Goal: Task Accomplishment & Management: Use online tool/utility

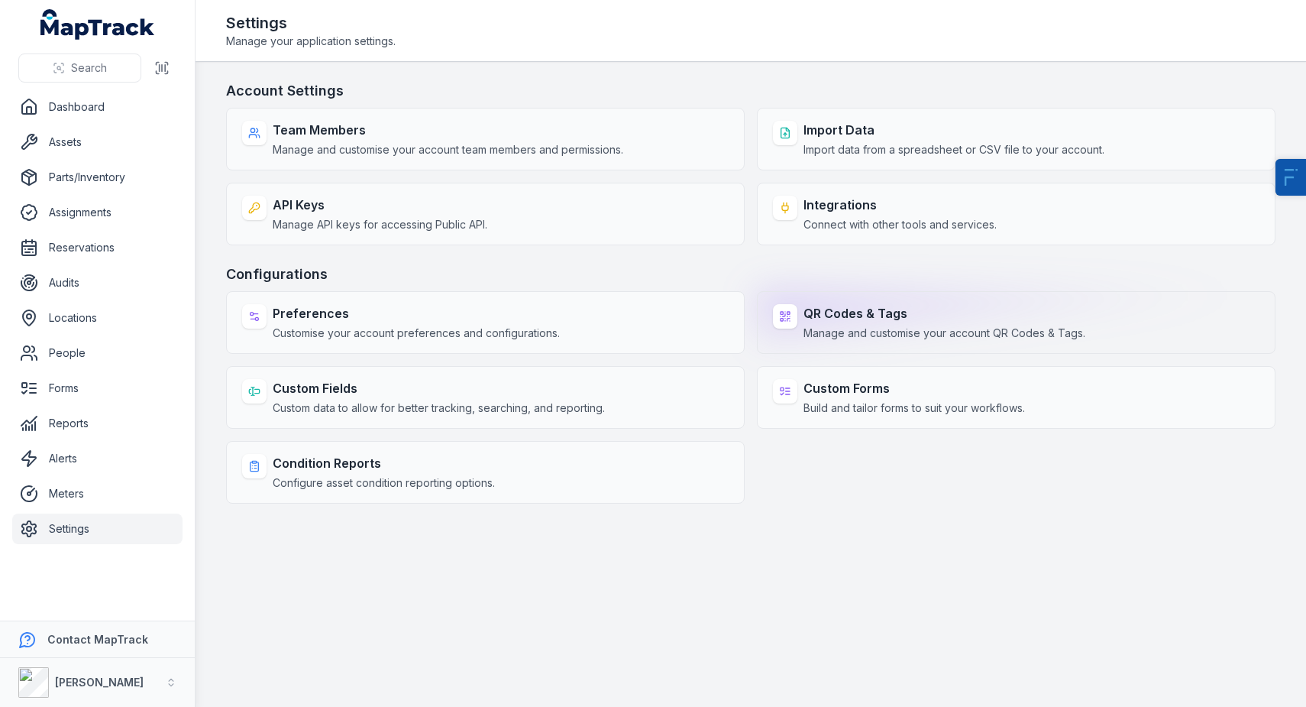
click at [889, 313] on strong "QR Codes & Tags" at bounding box center [945, 313] width 282 height 18
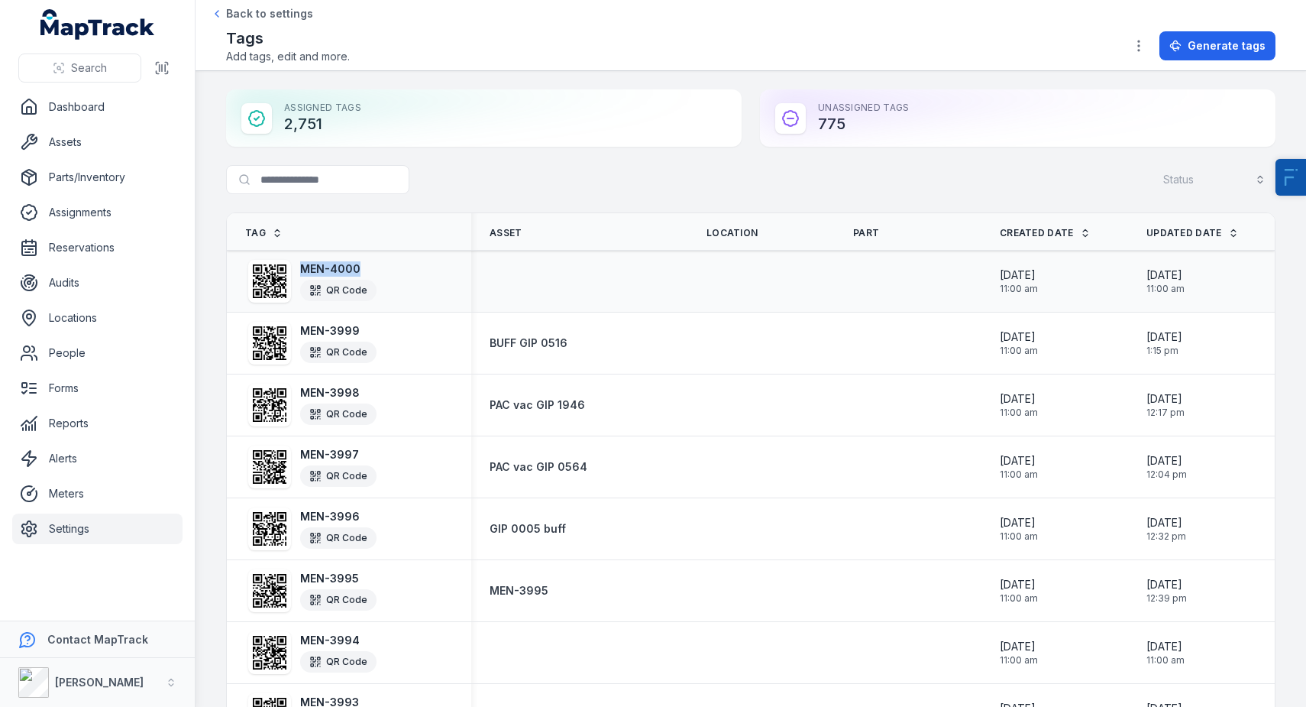
drag, startPoint x: 367, startPoint y: 267, endPoint x: 300, endPoint y: 270, distance: 67.3
click at [300, 270] on strong "MEN-4000" at bounding box center [338, 268] width 76 height 15
copy strong "MEN-4000"
click at [1178, 52] on button "Generate tags" at bounding box center [1217, 45] width 116 height 29
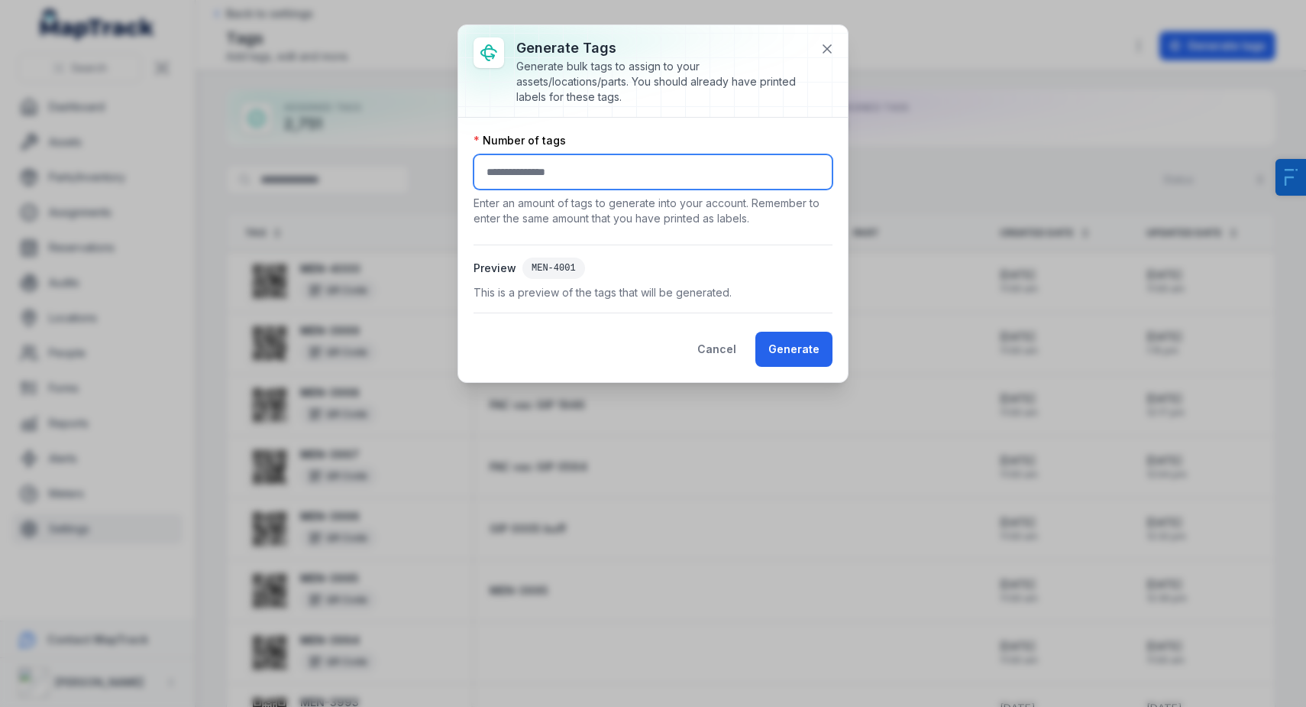
click at [668, 184] on input "number" at bounding box center [653, 171] width 359 height 35
type input "***"
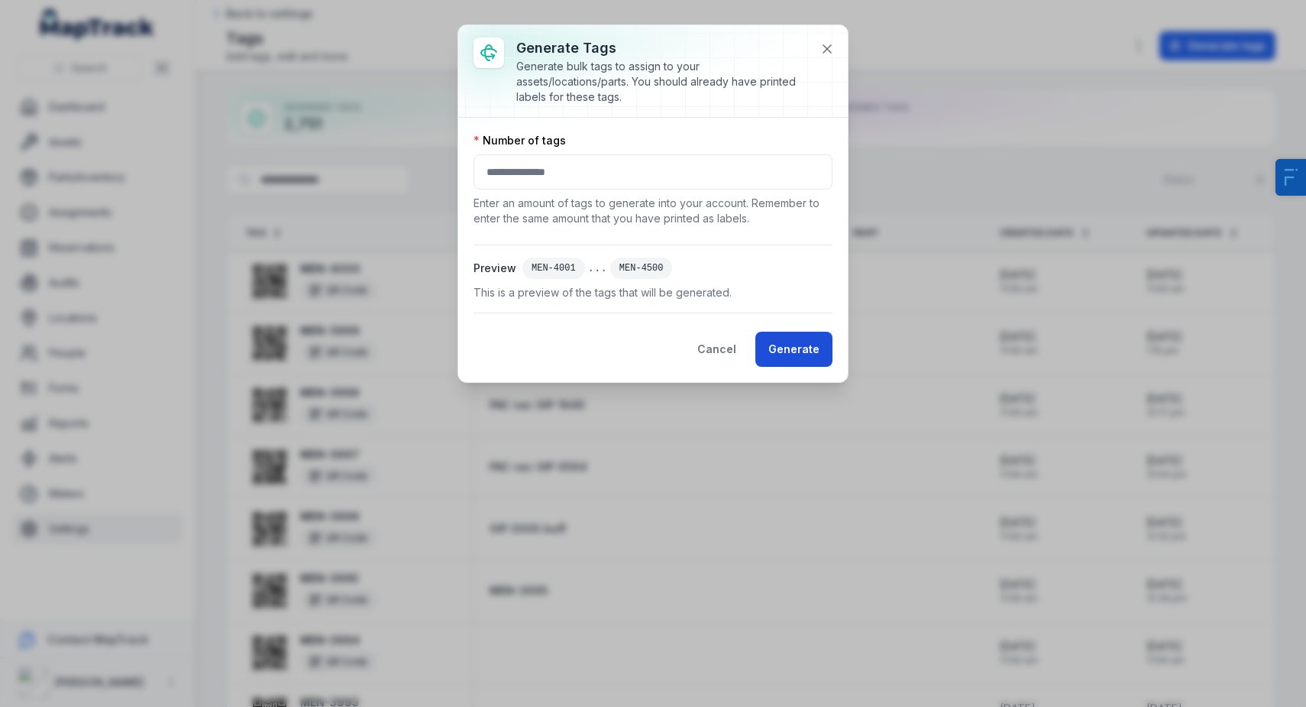
click at [786, 341] on button "Generate" at bounding box center [793, 348] width 77 height 35
